Goal: Transaction & Acquisition: Purchase product/service

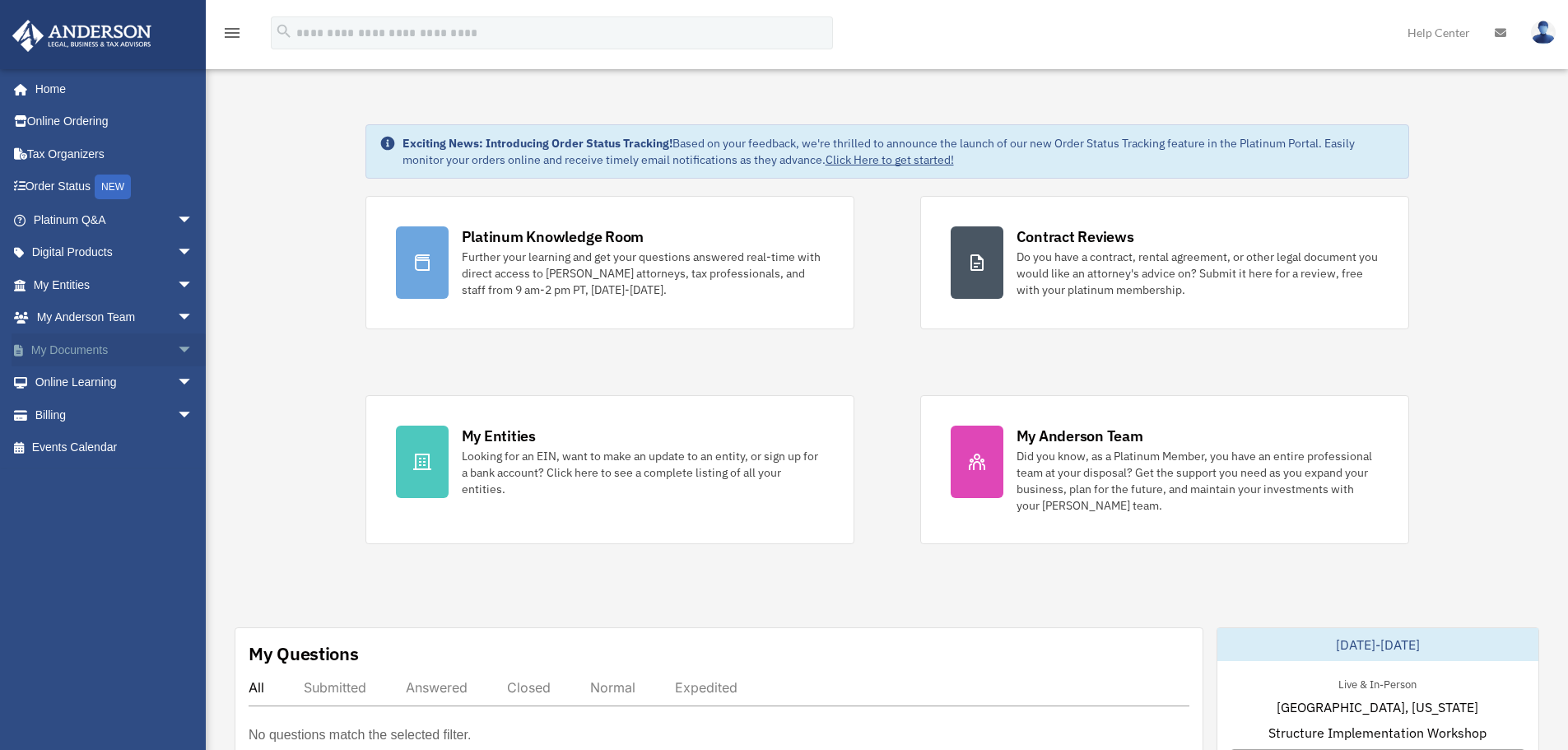
click at [133, 348] on link "My Documents arrow_drop_down" at bounding box center [115, 350] width 207 height 33
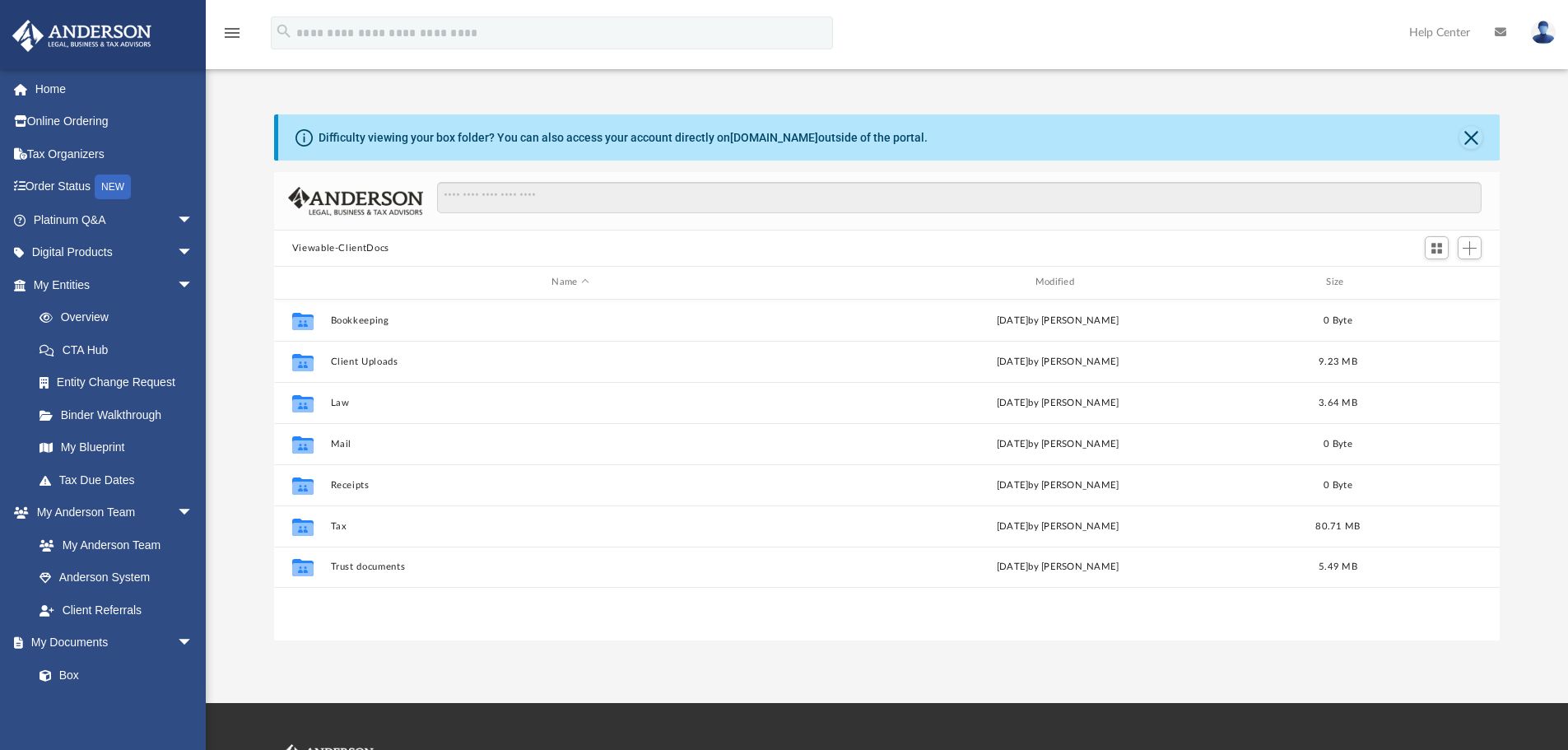
scroll to position [362, 1213]
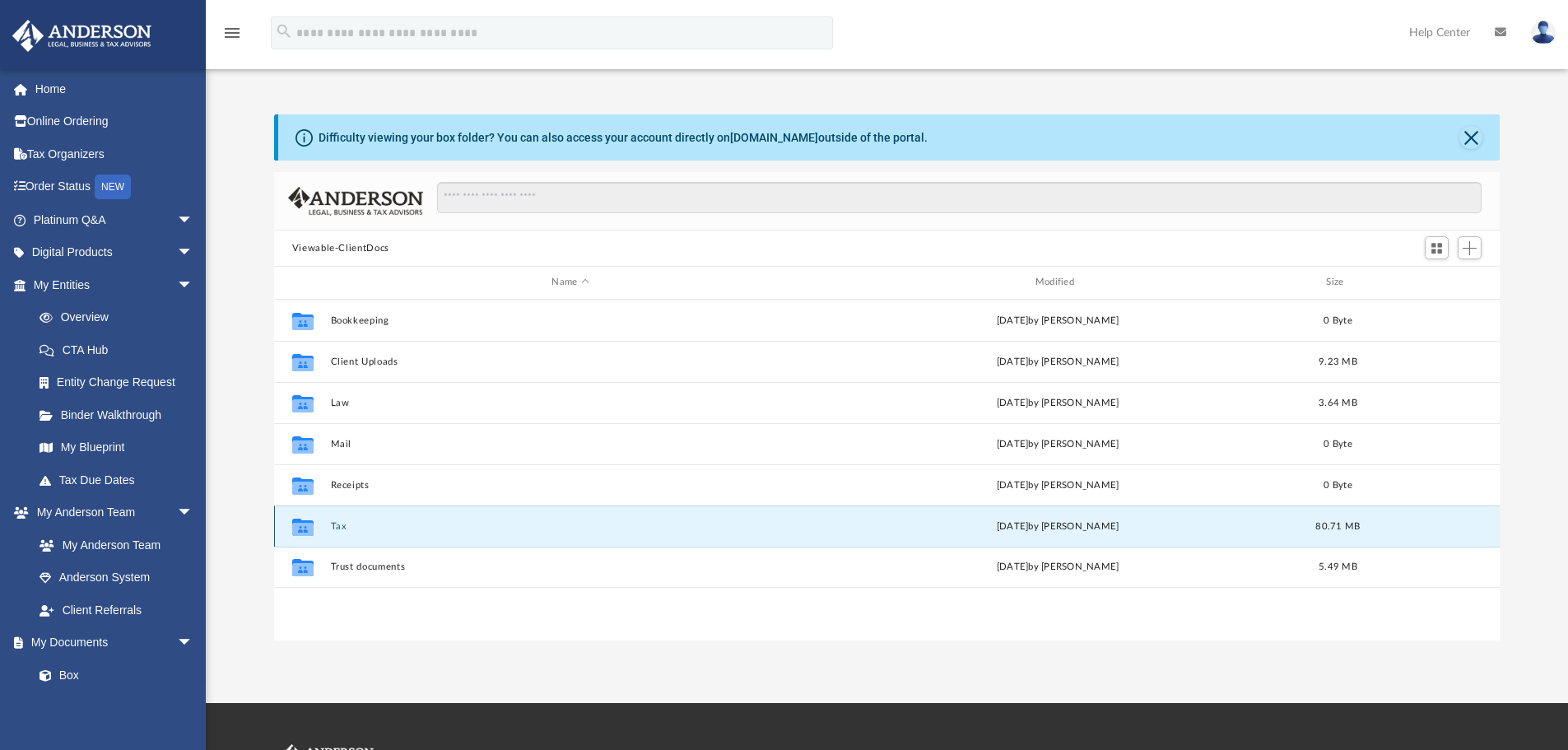
click at [386, 528] on button "Tax" at bounding box center [570, 526] width 480 height 11
click at [302, 528] on icon "grid" at bounding box center [303, 529] width 21 height 13
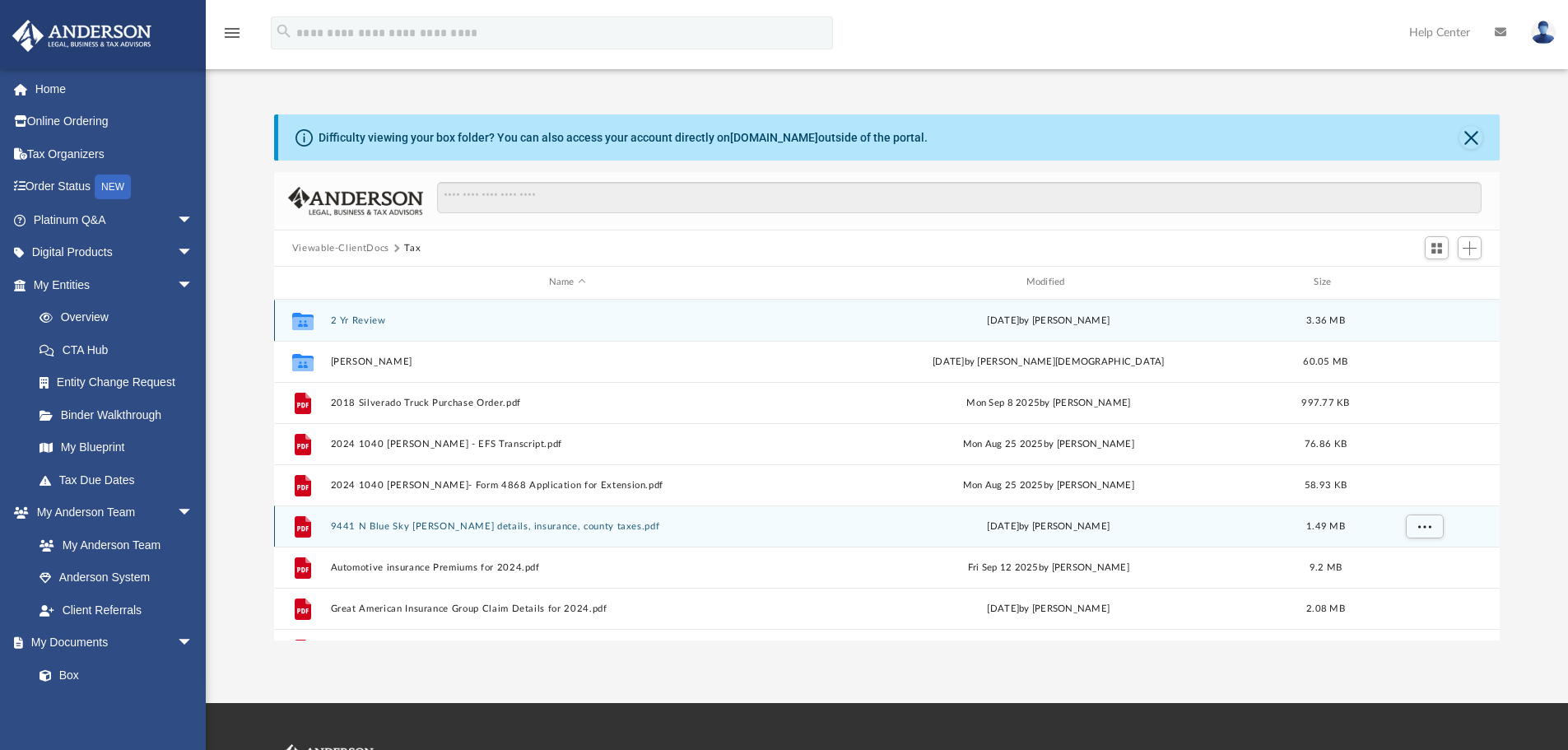
click at [303, 320] on icon "grid" at bounding box center [303, 323] width 21 height 13
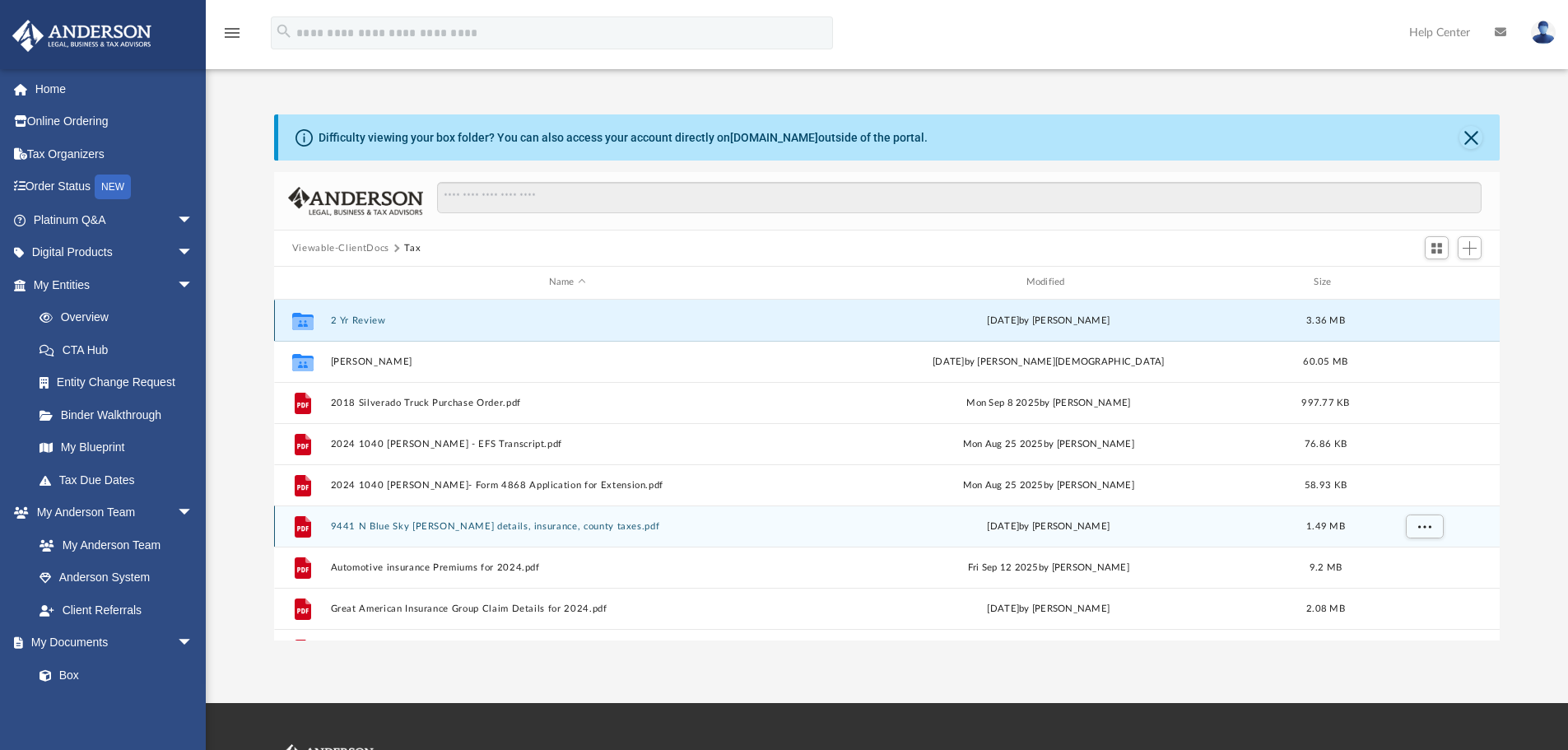
click at [303, 320] on icon "grid" at bounding box center [303, 323] width 21 height 13
click at [359, 321] on button "2 Yr Review" at bounding box center [567, 320] width 474 height 11
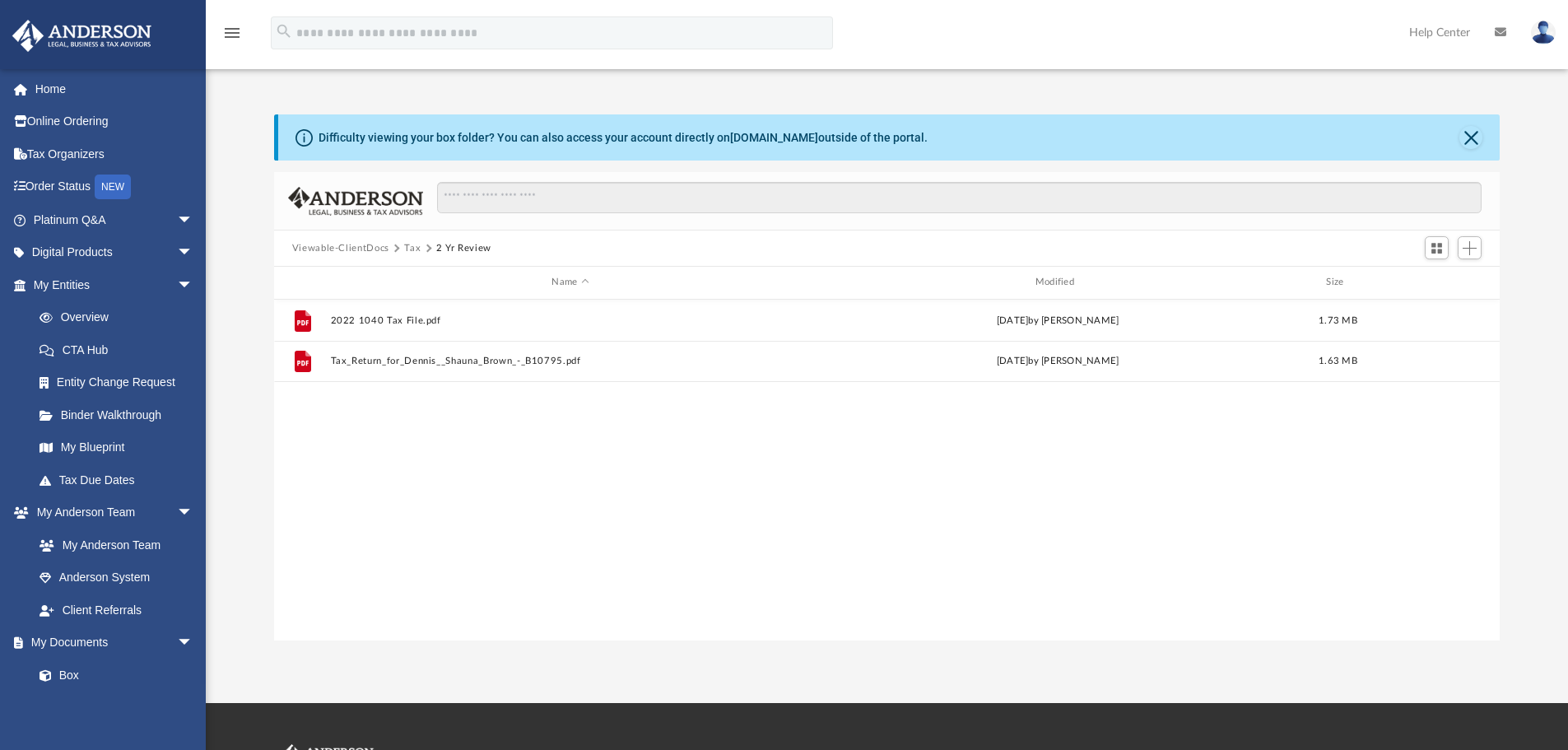
click at [339, 251] on button "Viewable-ClientDocs" at bounding box center [341, 249] width 97 height 15
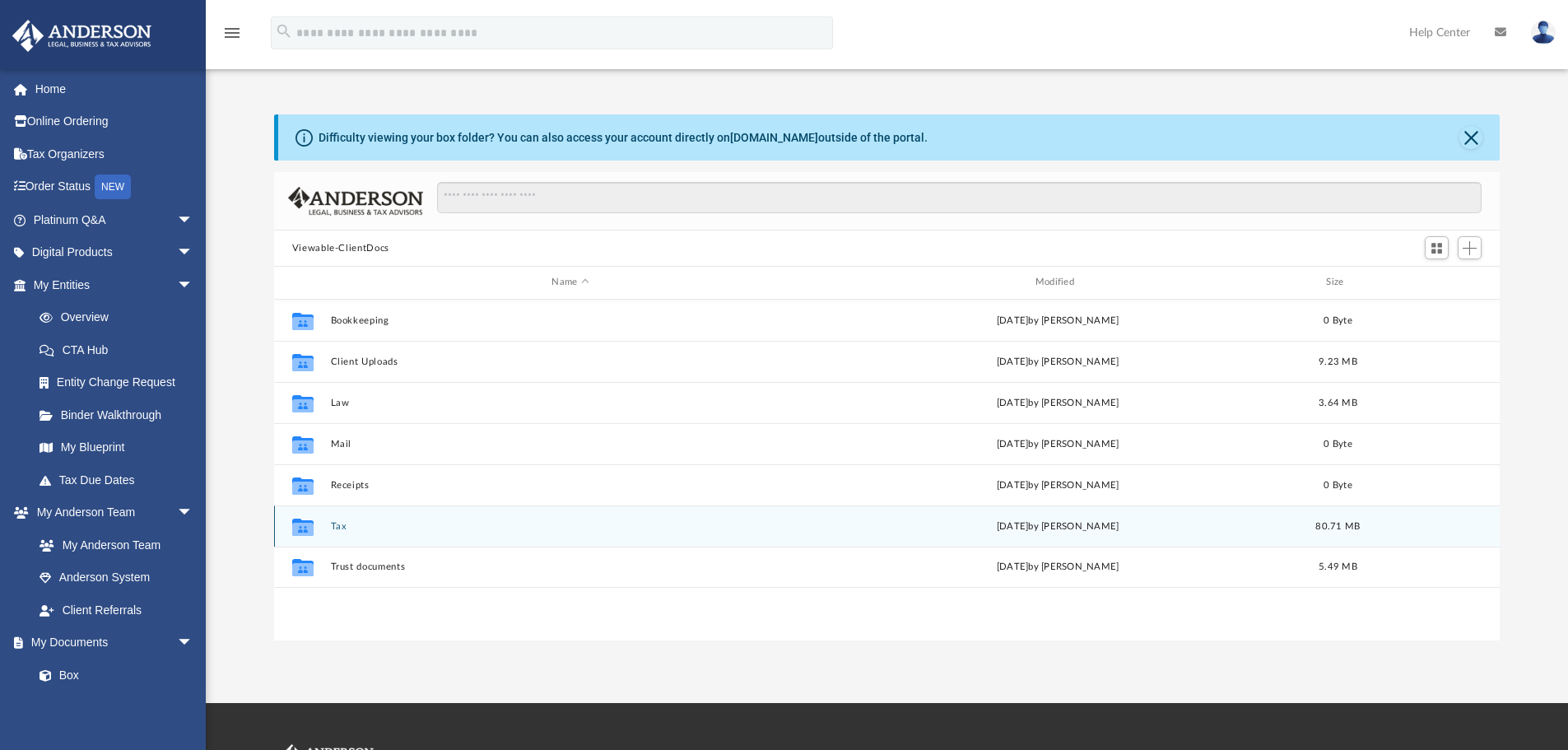
click at [330, 526] on button "Tax" at bounding box center [570, 526] width 480 height 11
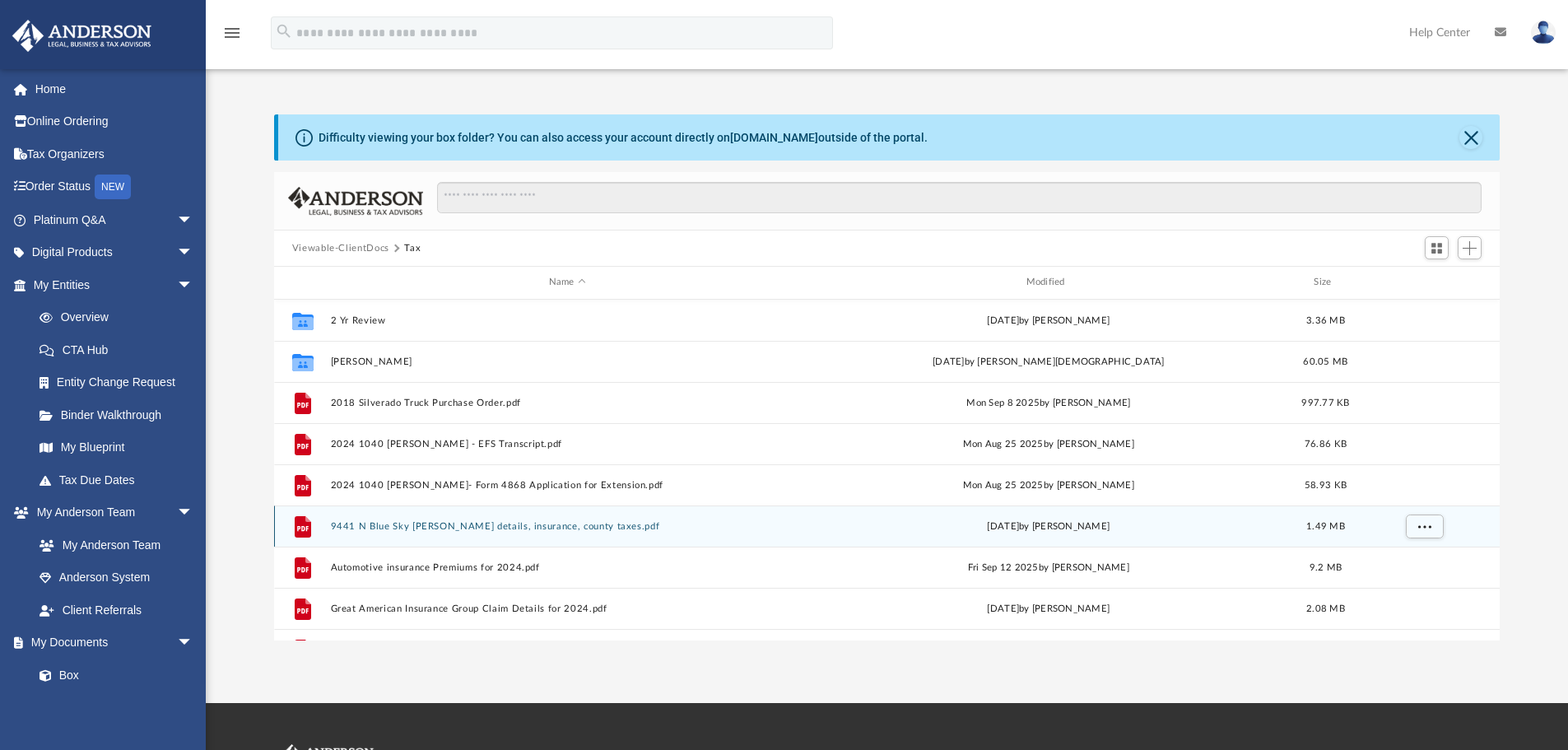
click at [301, 532] on icon "grid" at bounding box center [303, 526] width 17 height 21
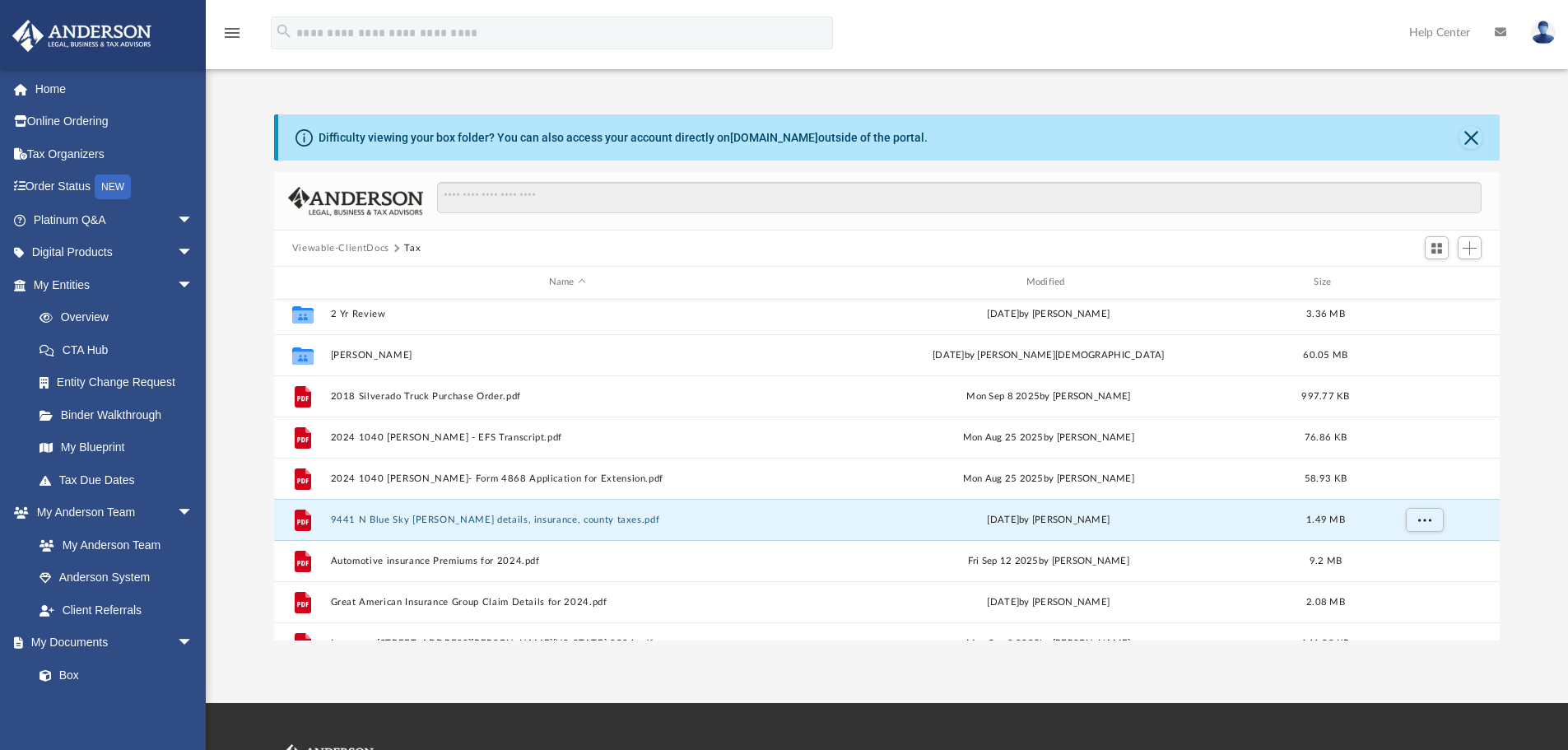
scroll to position [0, 0]
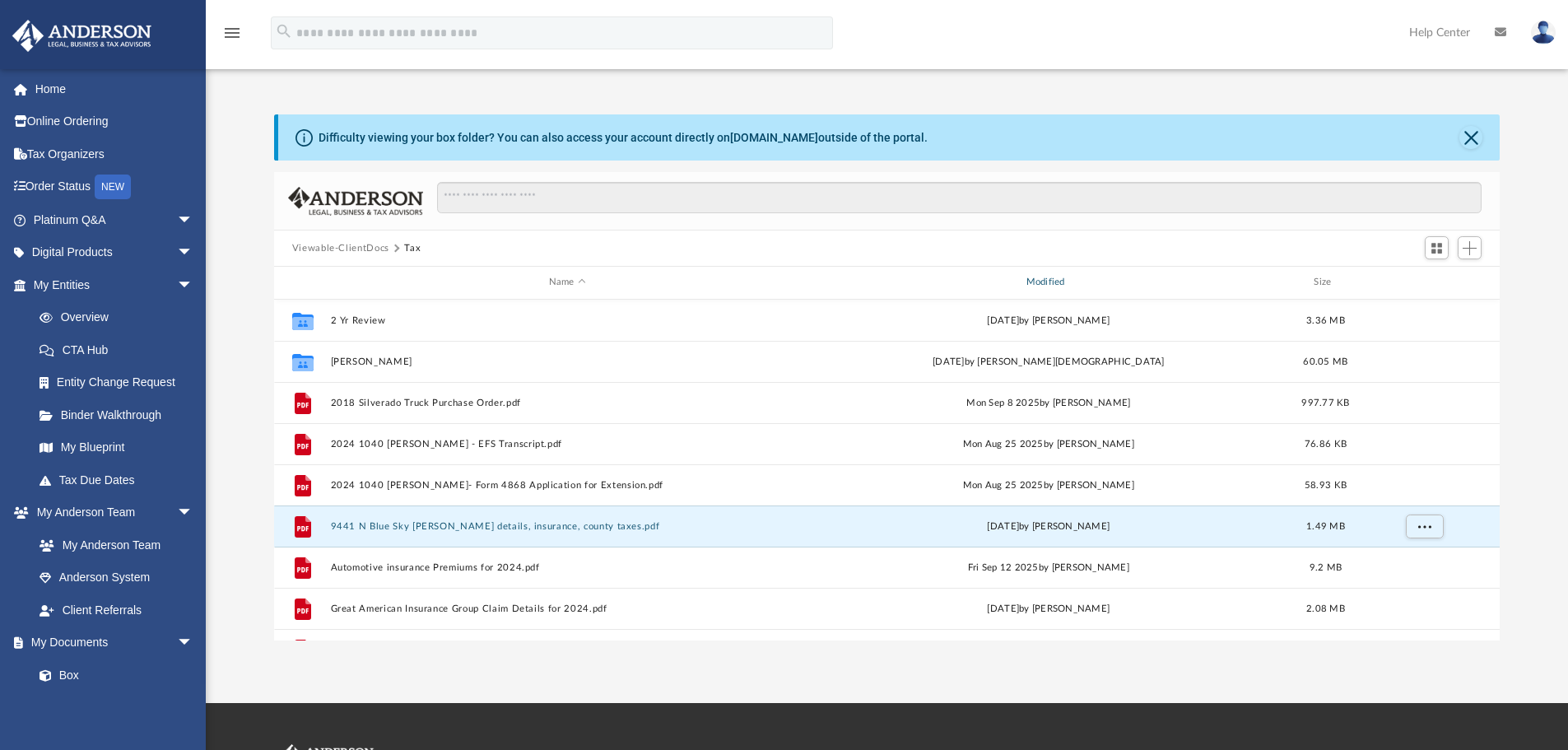
click at [1050, 282] on div "Modified" at bounding box center [1048, 283] width 474 height 15
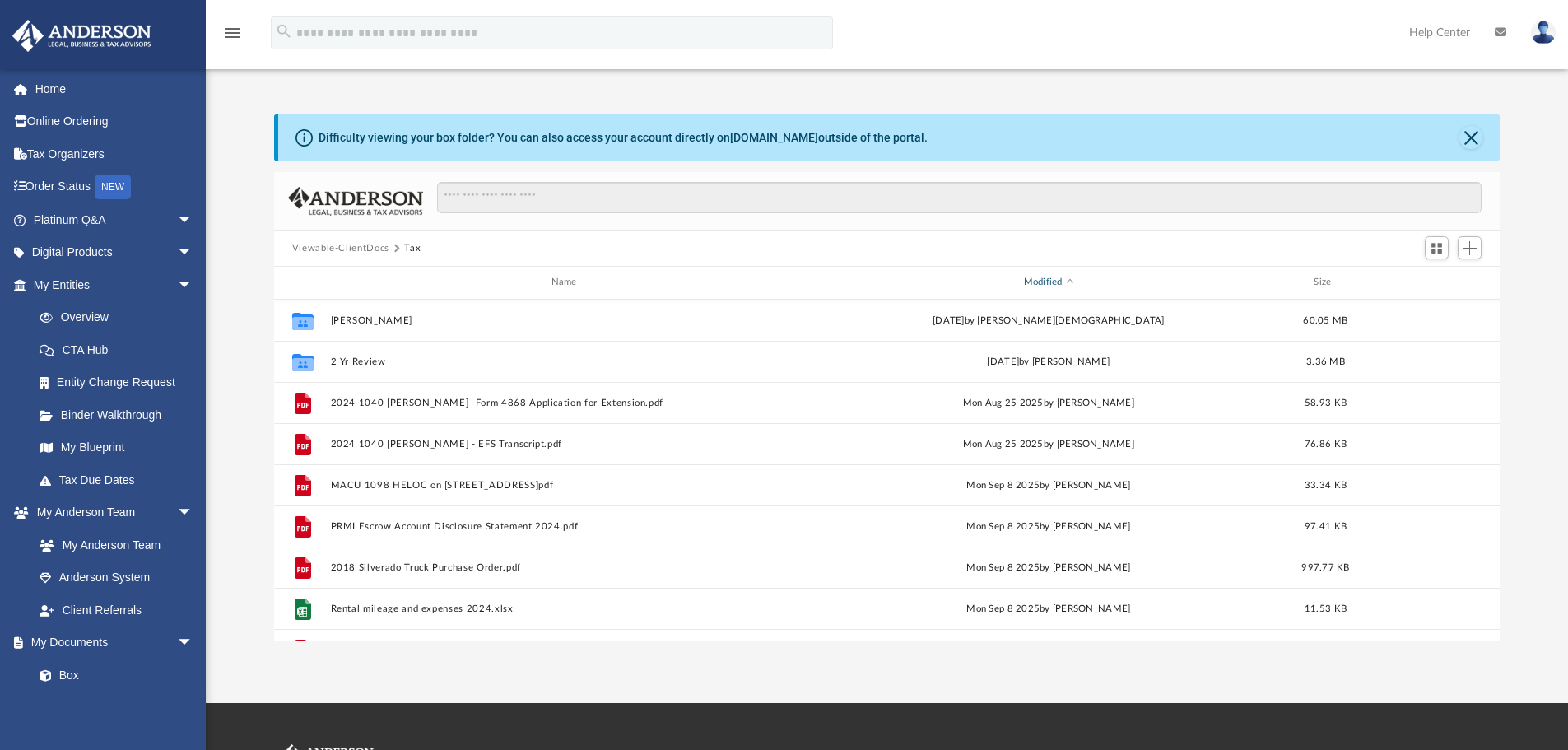
click at [1050, 282] on div "Modified" at bounding box center [1048, 283] width 474 height 15
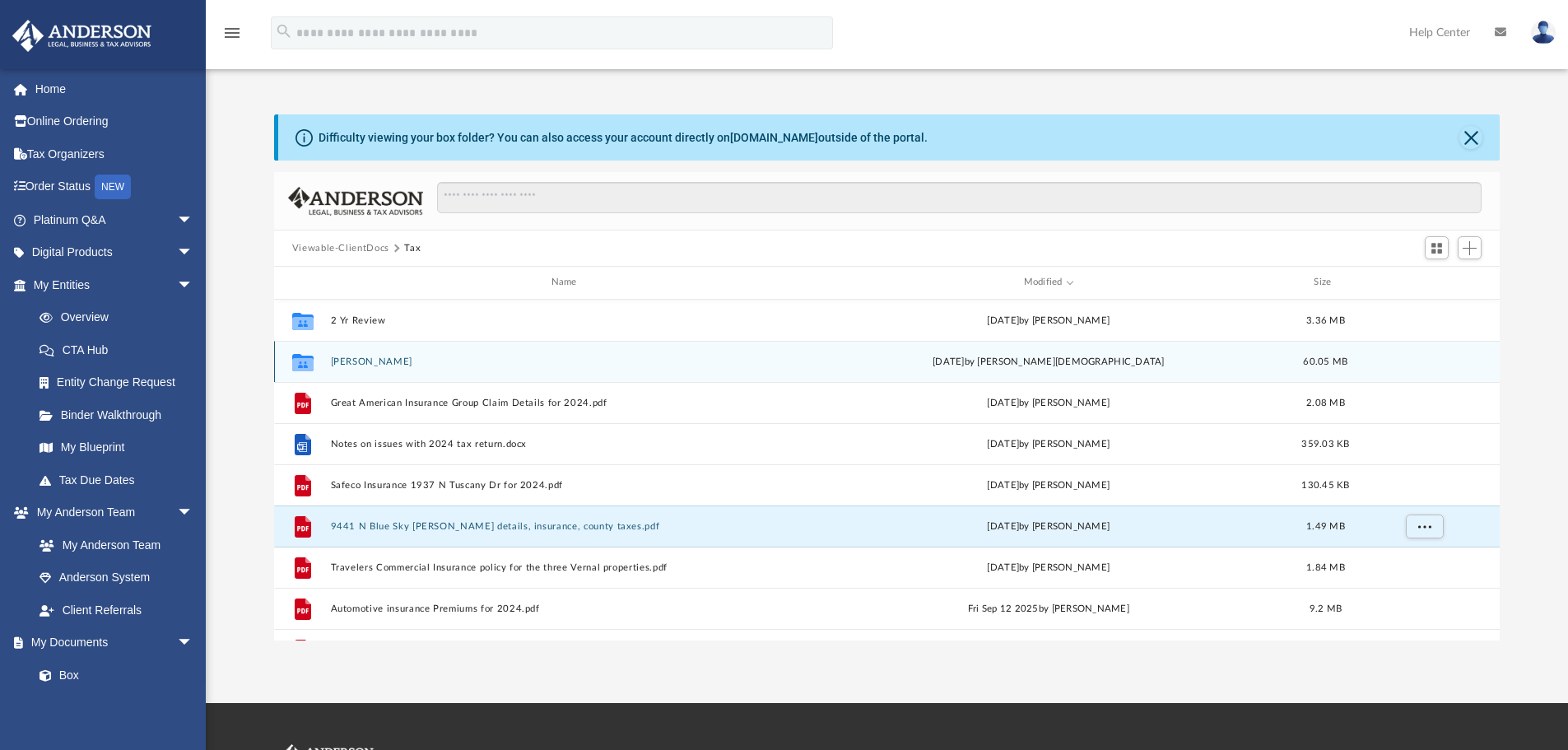
click at [392, 361] on button "Brown, Dennis" at bounding box center [567, 362] width 474 height 11
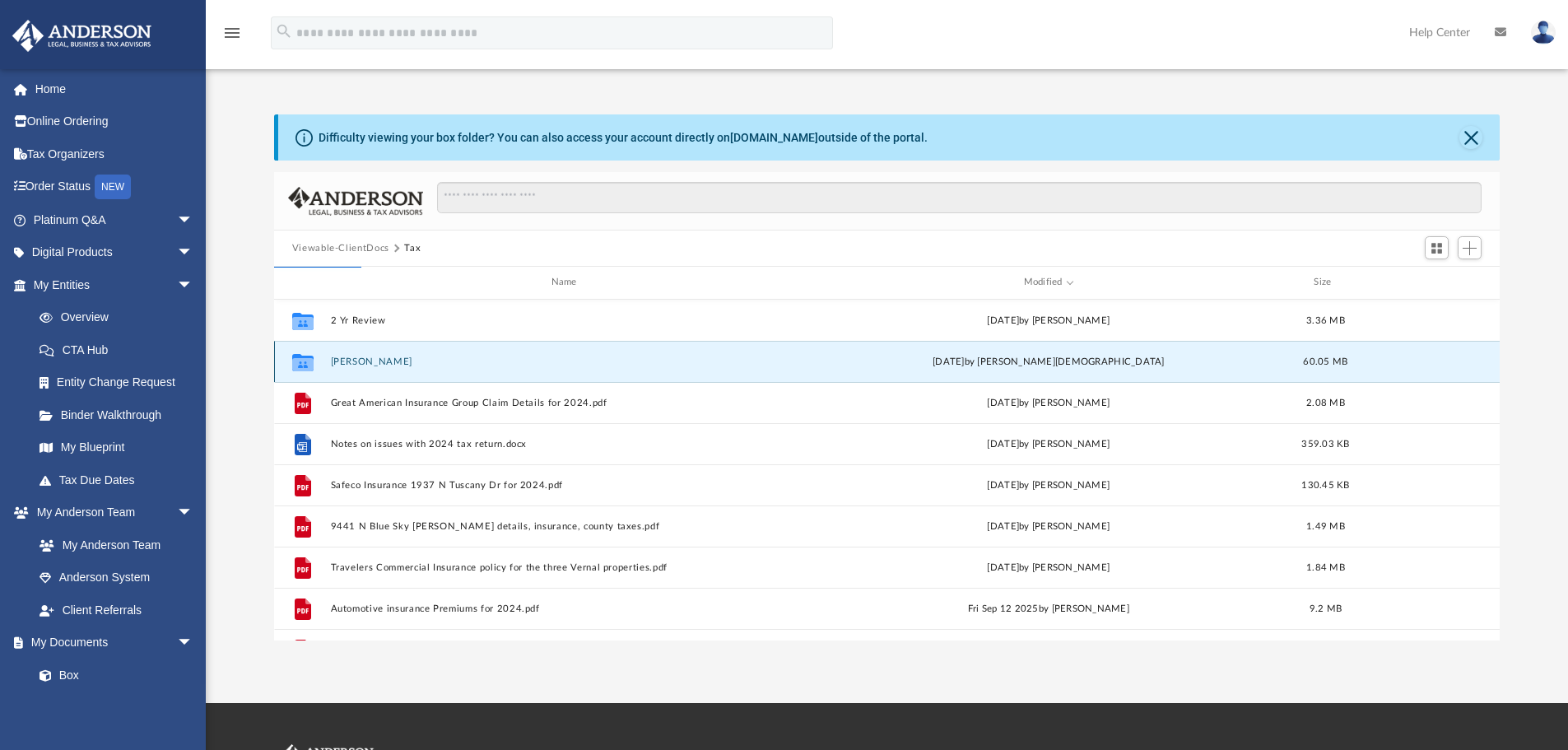
click at [392, 361] on button "Brown, Dennis" at bounding box center [567, 362] width 474 height 11
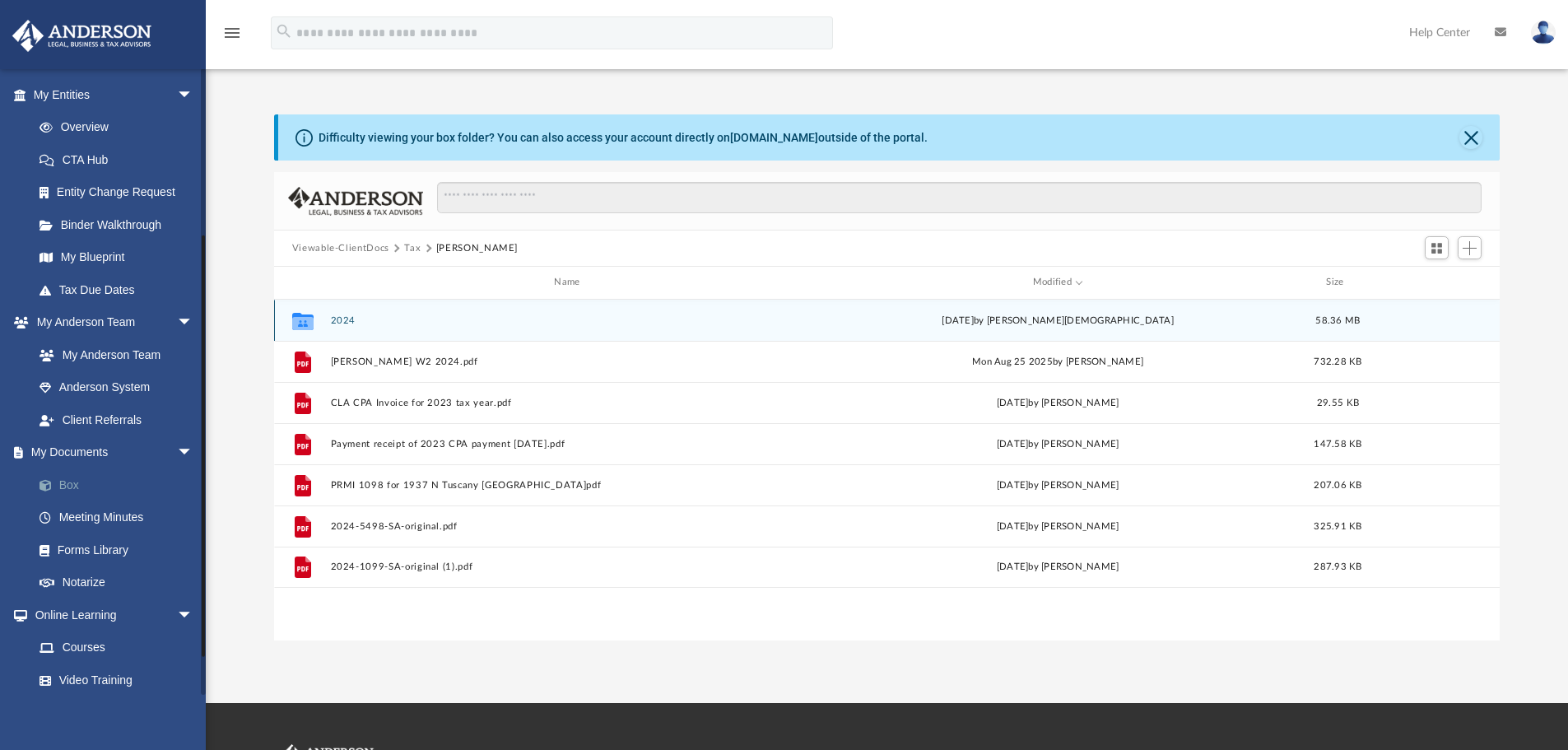
scroll to position [247, 0]
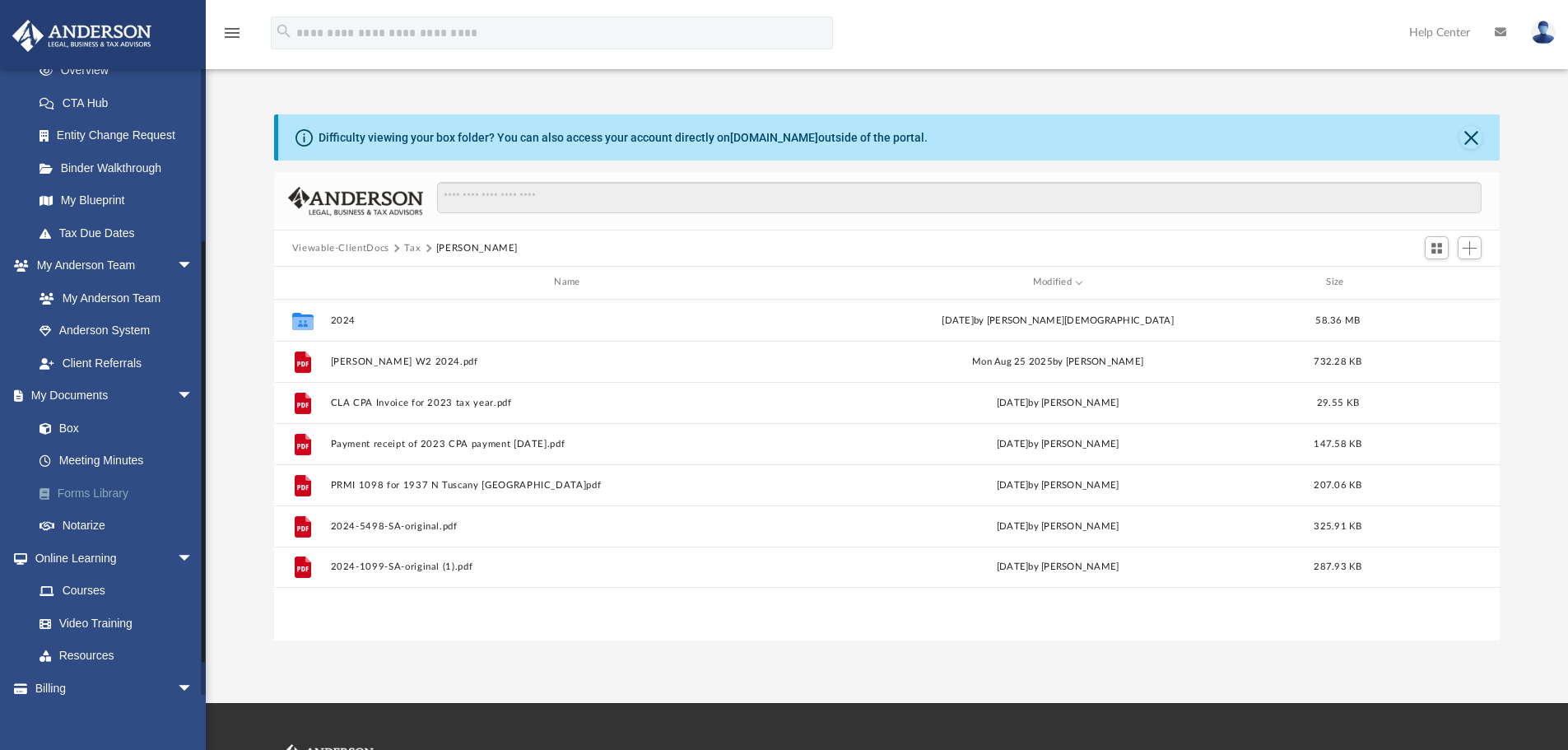
click at [124, 490] on link "Forms Library" at bounding box center [120, 493] width 195 height 33
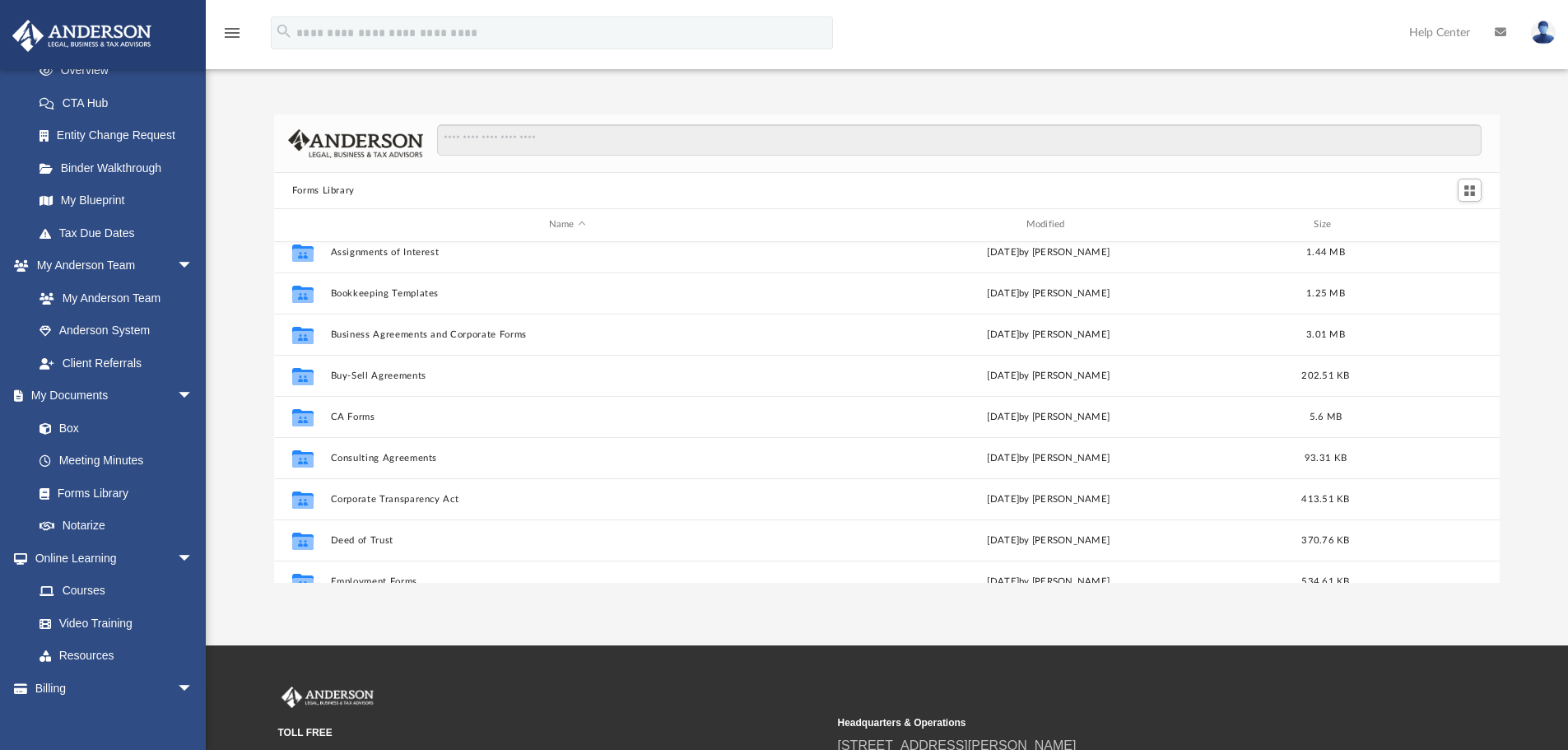
scroll to position [165, 0]
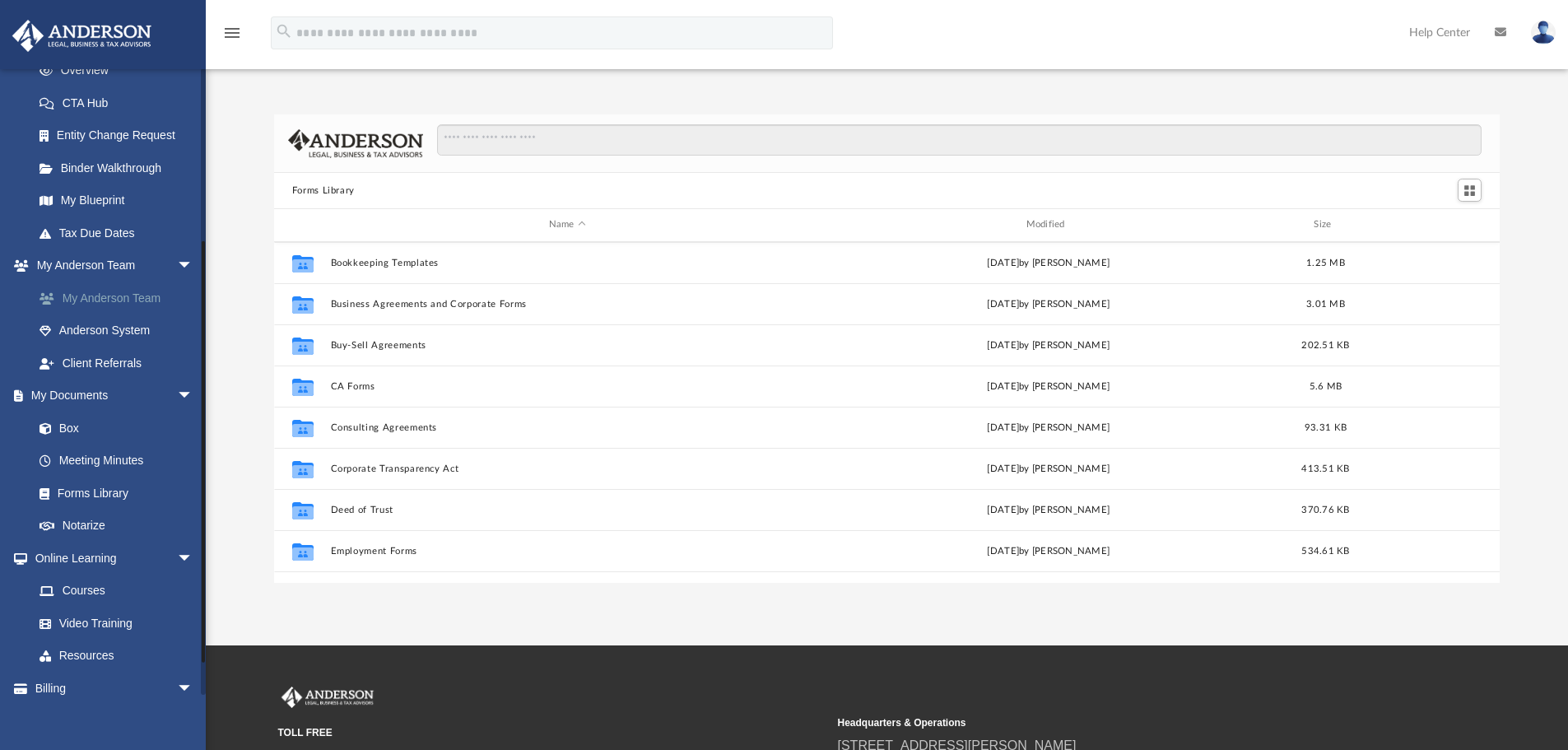
click at [171, 296] on link "My Anderson Team" at bounding box center [120, 298] width 195 height 33
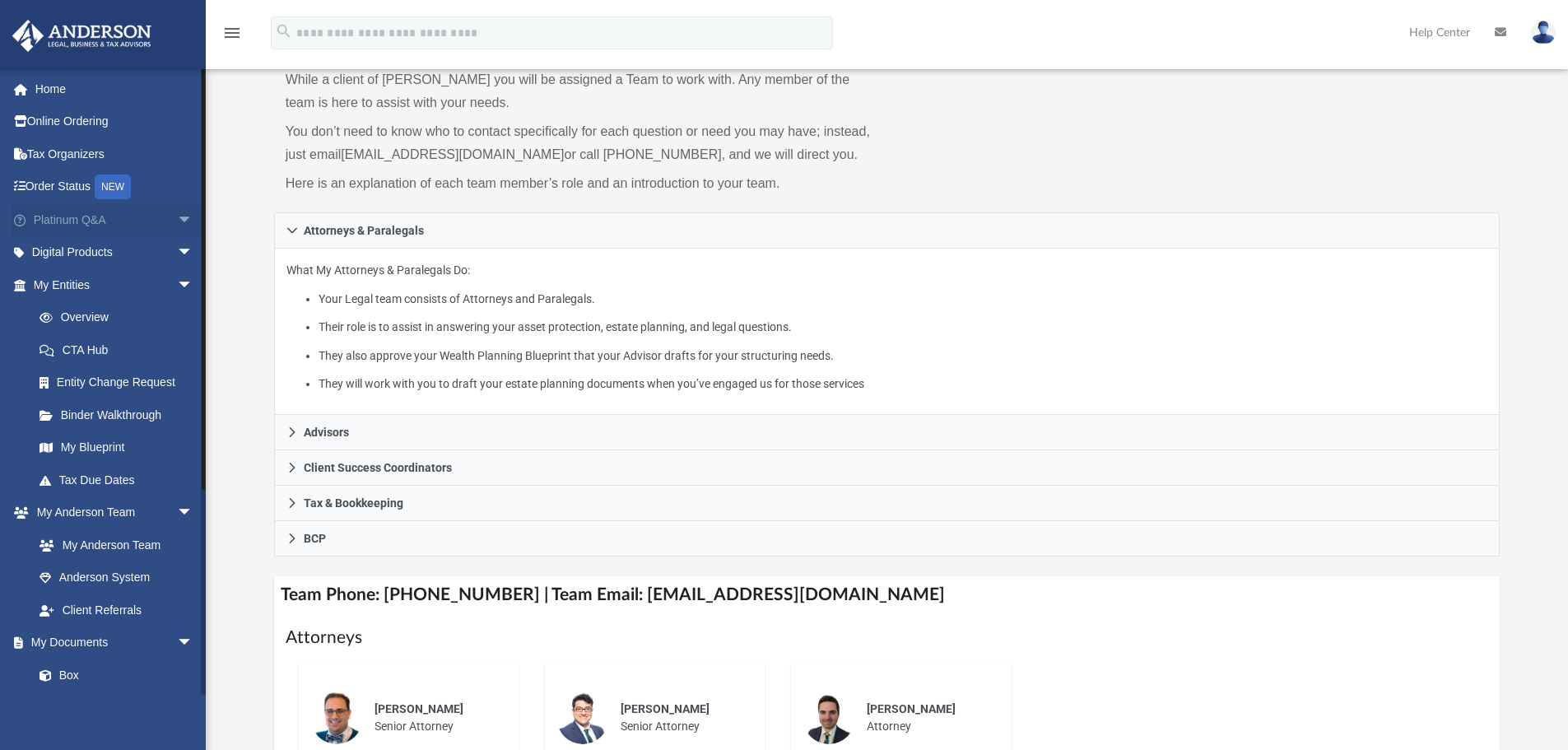
scroll to position [82, 0]
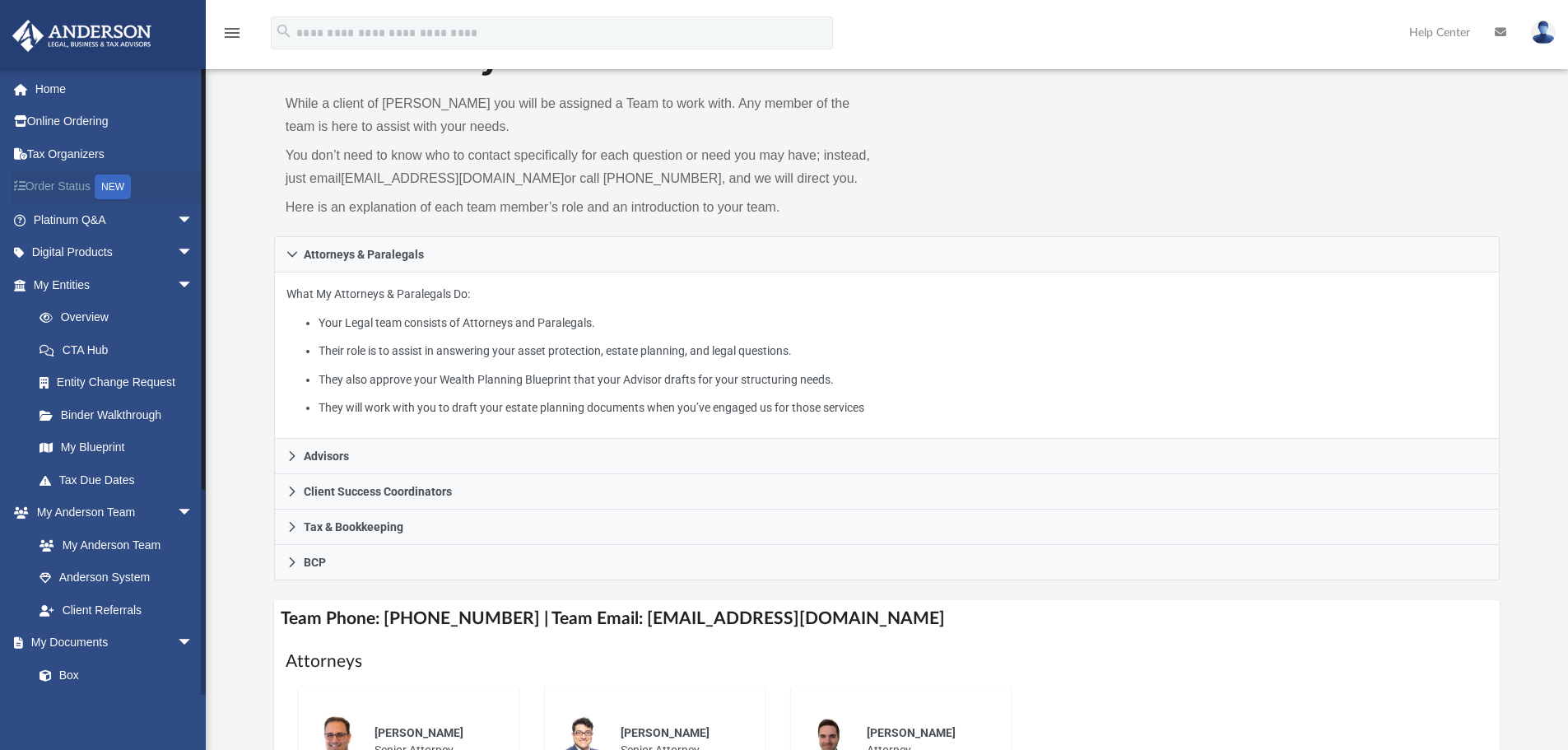
click at [116, 188] on div "NEW" at bounding box center [113, 187] width 36 height 24
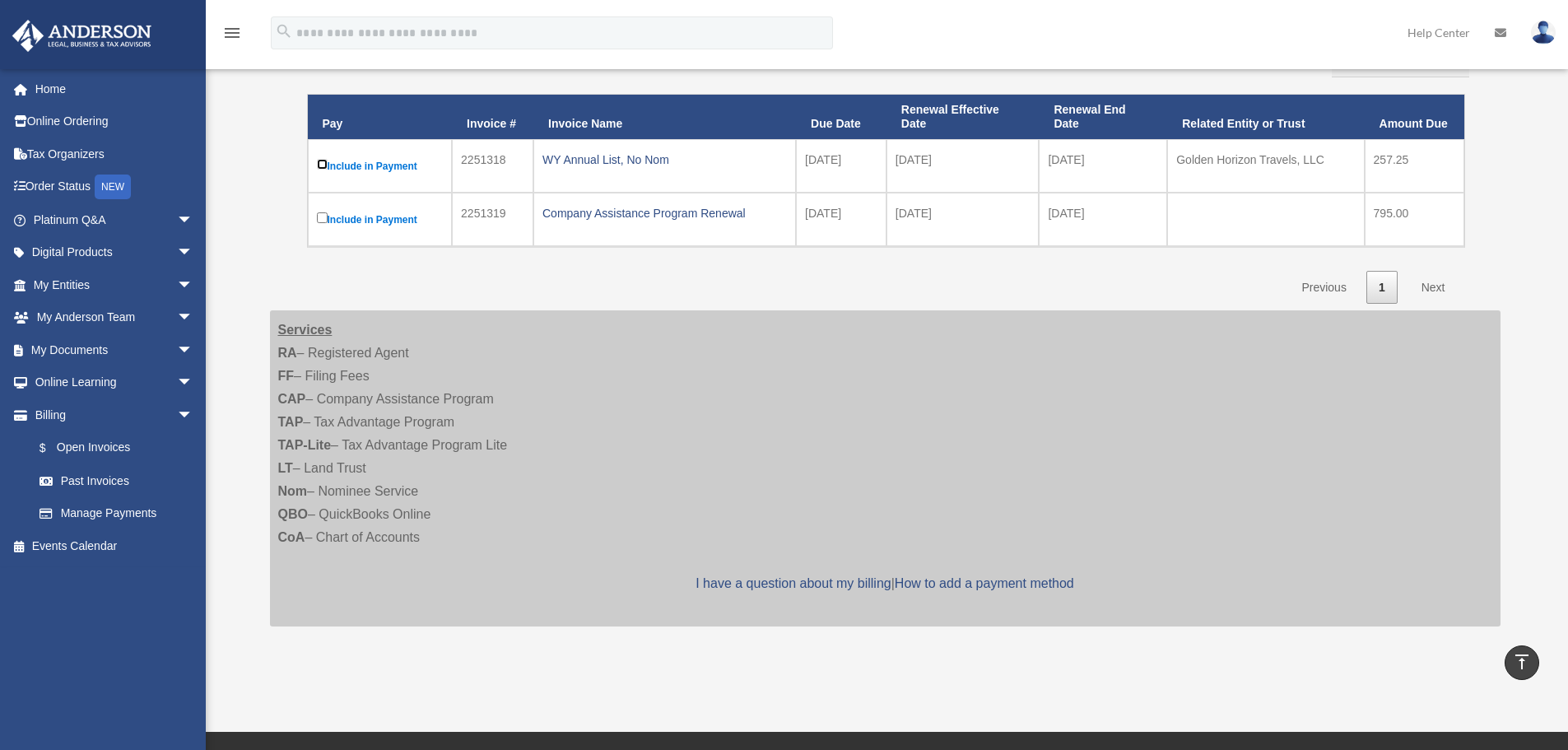
scroll to position [165, 0]
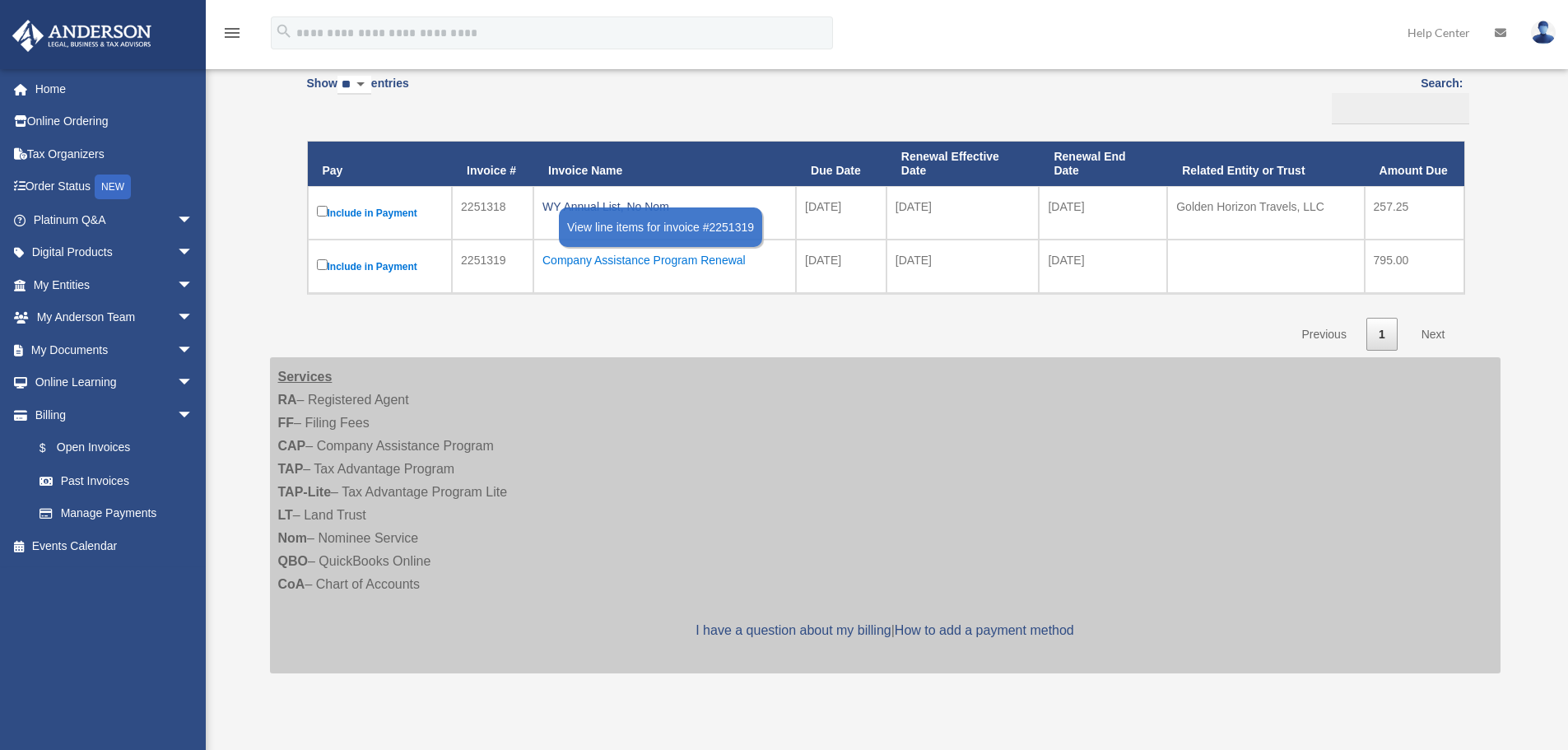
click at [640, 265] on div "Company Assistance Program Renewal" at bounding box center [665, 260] width 245 height 23
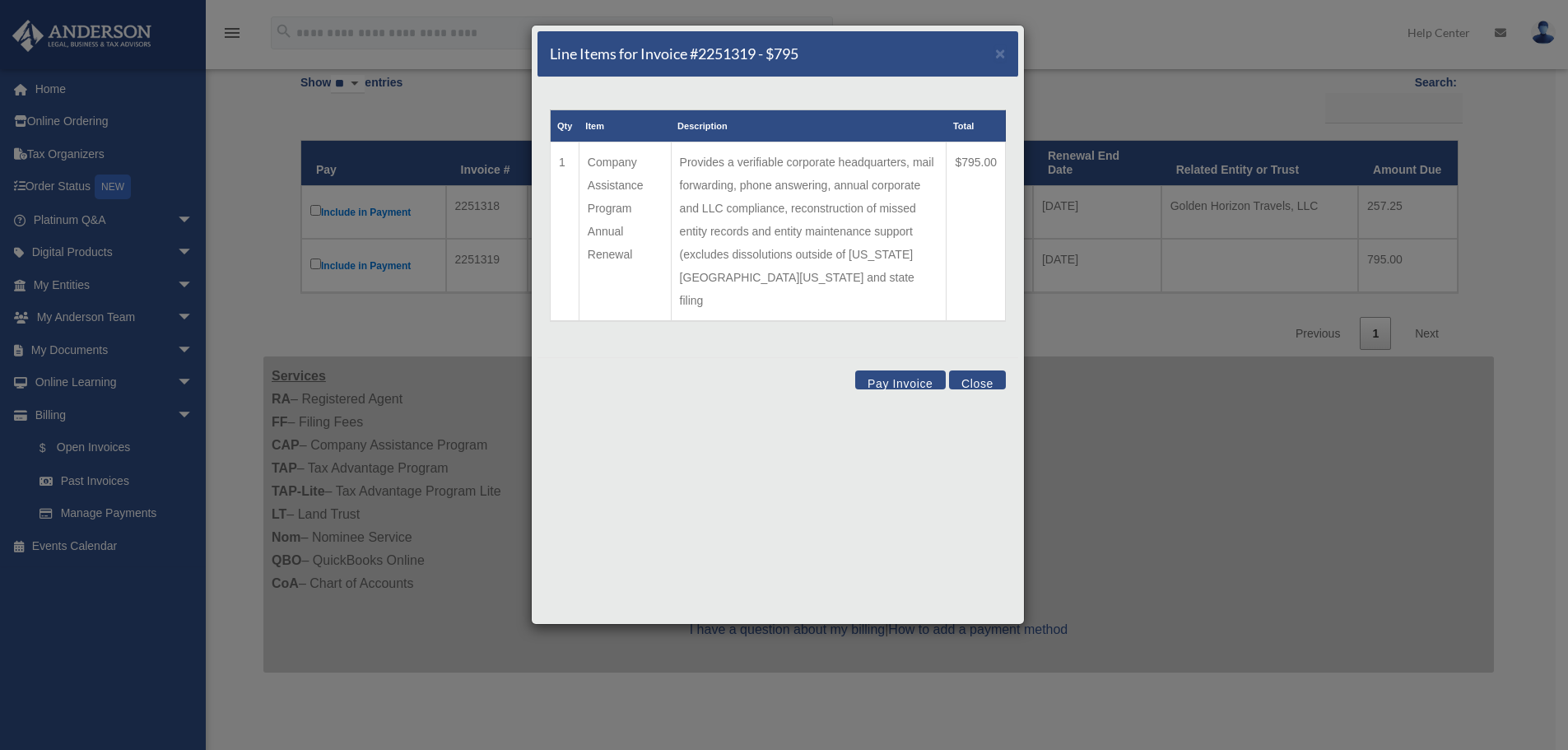
click at [977, 371] on button "Close" at bounding box center [977, 380] width 57 height 19
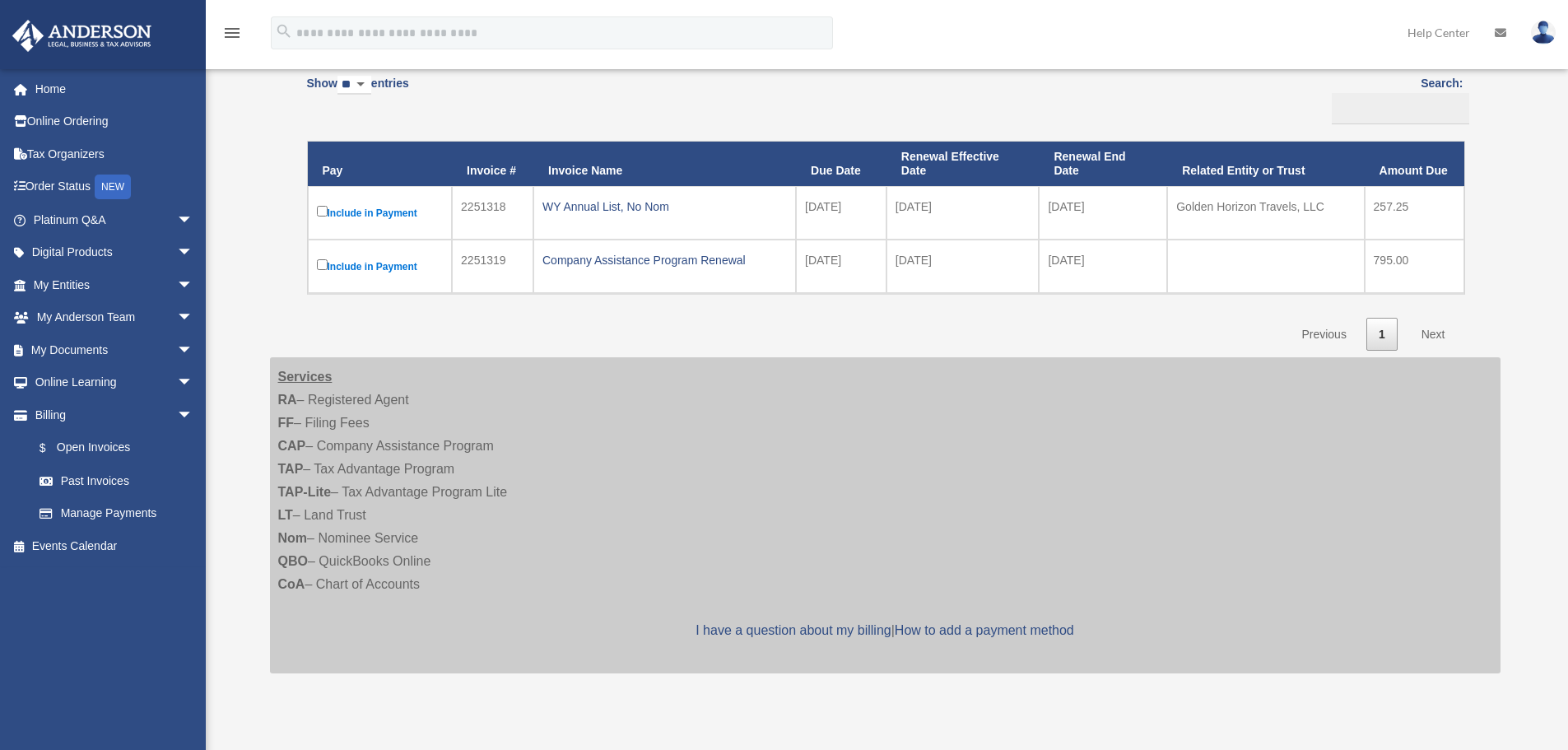
click at [390, 214] on label "Include in Payment" at bounding box center [380, 213] width 127 height 20
click at [595, 208] on div "WY Annual List, No Nom" at bounding box center [665, 206] width 245 height 23
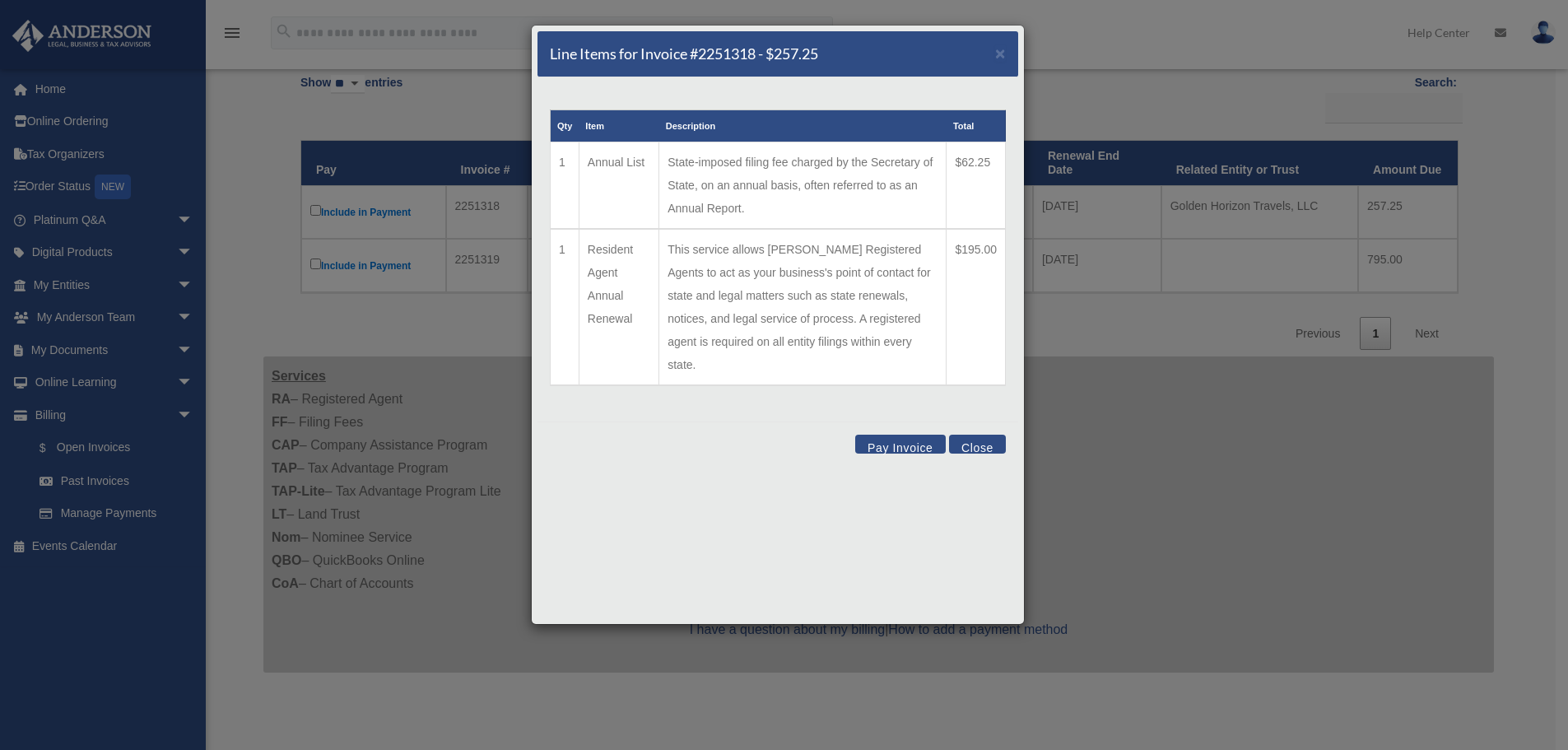
click at [897, 435] on button "Pay Invoice" at bounding box center [901, 444] width 91 height 19
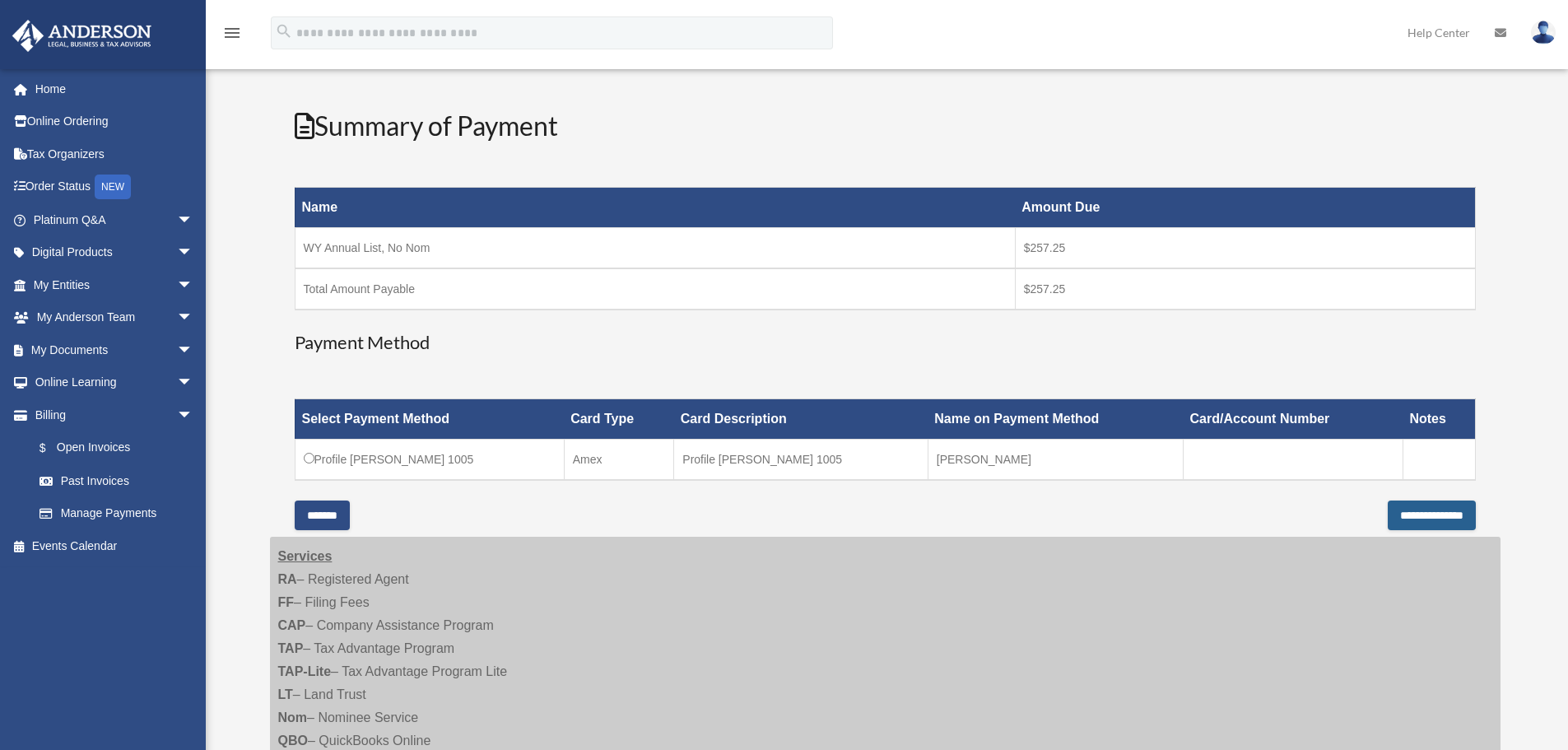
click at [1410, 515] on input "**********" at bounding box center [1431, 515] width 88 height 29
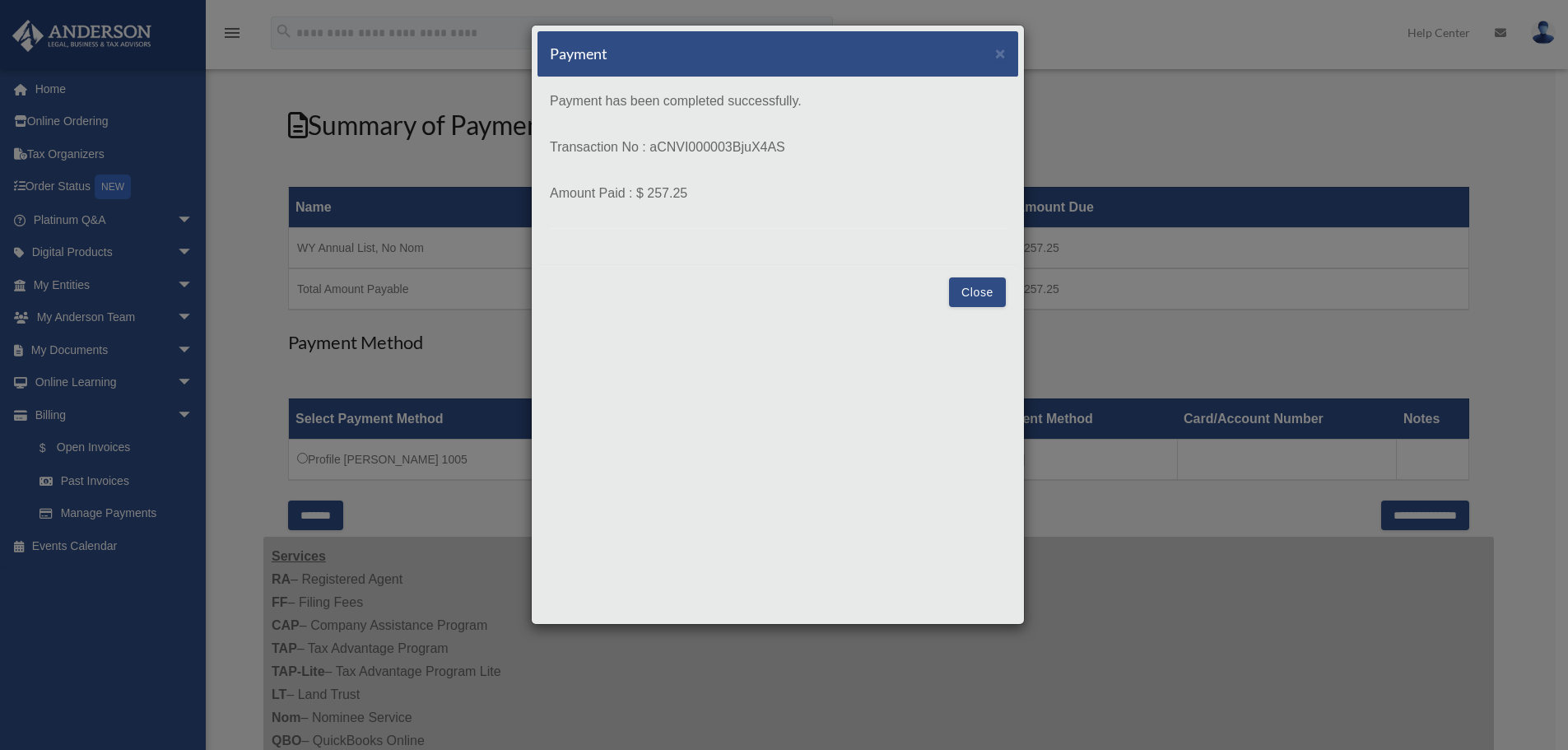
click at [985, 299] on button "Close" at bounding box center [977, 292] width 57 height 29
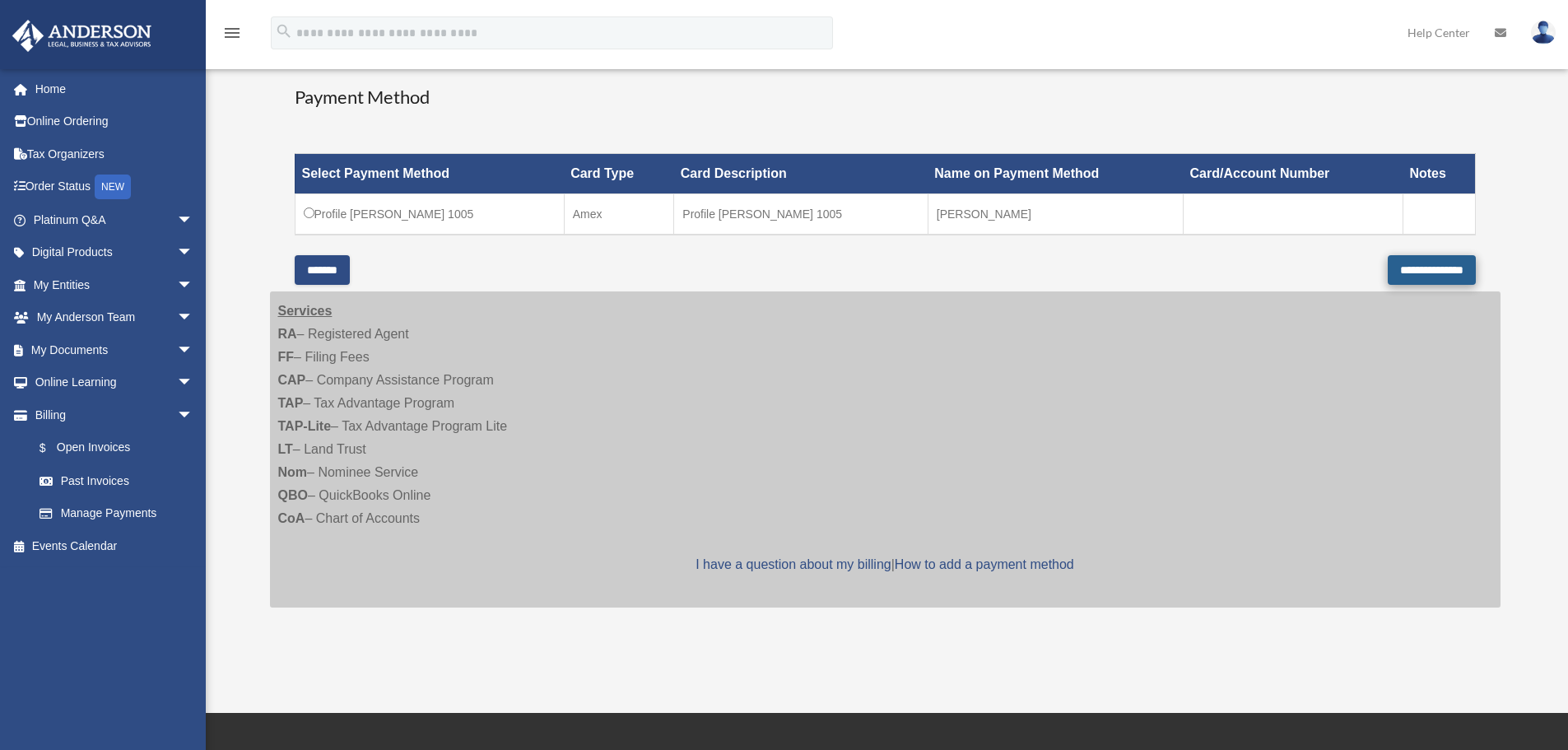
scroll to position [412, 0]
